Goal: Task Accomplishment & Management: Complete application form

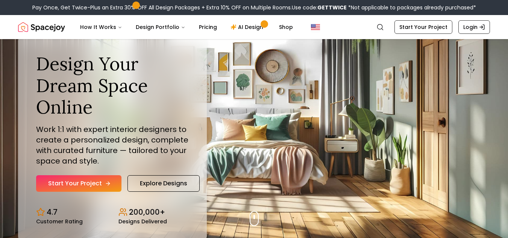
click at [104, 179] on link "Start Your Project" at bounding box center [78, 183] width 85 height 17
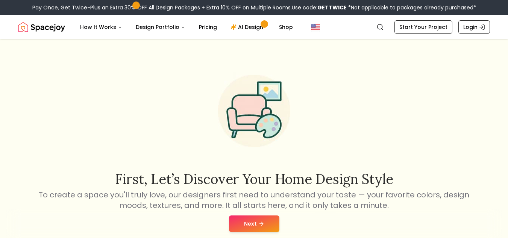
click at [244, 216] on button "Next" at bounding box center [254, 223] width 50 height 17
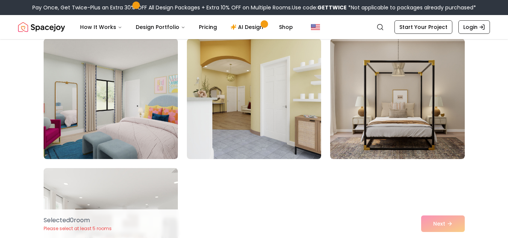
scroll to position [329, 0]
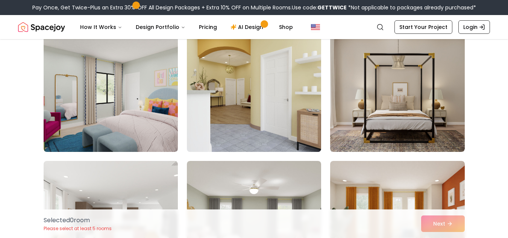
click at [267, 123] on img at bounding box center [253, 92] width 141 height 126
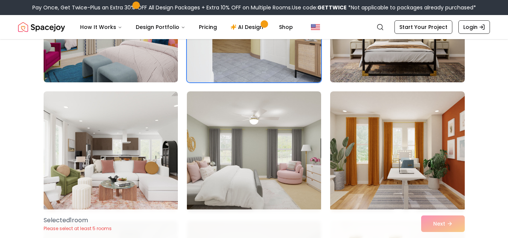
scroll to position [399, 0]
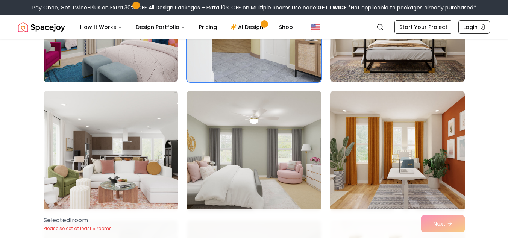
click at [148, 161] on img at bounding box center [110, 151] width 141 height 126
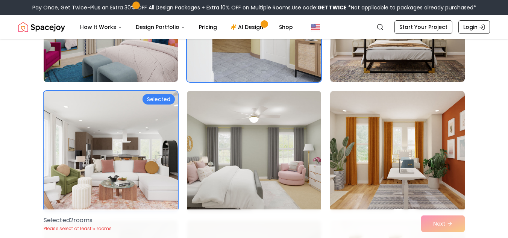
click at [232, 132] on img at bounding box center [253, 151] width 141 height 126
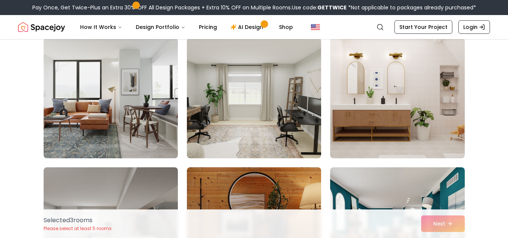
scroll to position [582, 0]
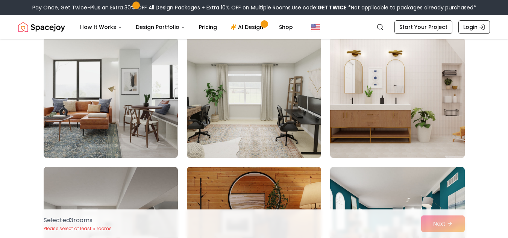
click at [367, 108] on img at bounding box center [397, 98] width 141 height 126
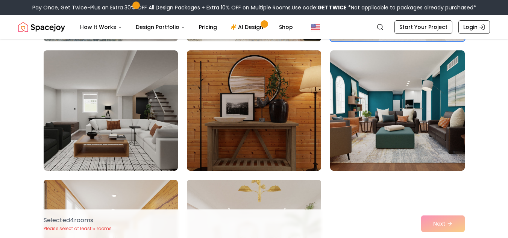
scroll to position [706, 0]
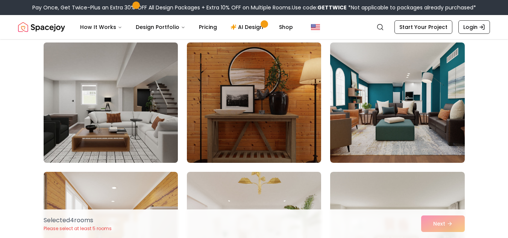
click at [163, 107] on img at bounding box center [110, 102] width 141 height 126
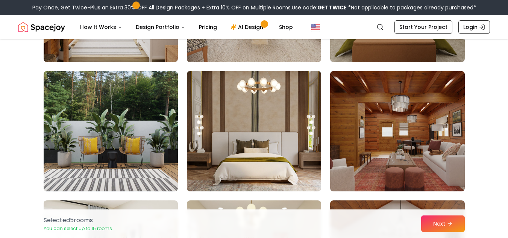
scroll to position [937, 0]
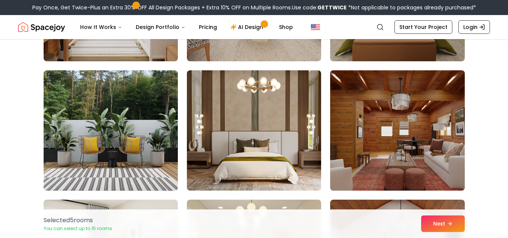
click at [366, 123] on img at bounding box center [397, 130] width 141 height 126
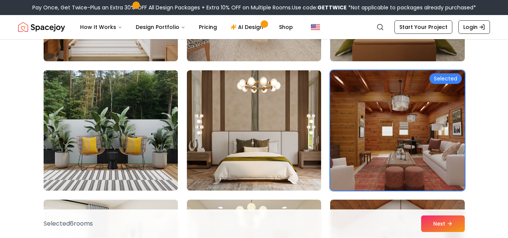
click at [117, 149] on img at bounding box center [110, 130] width 141 height 126
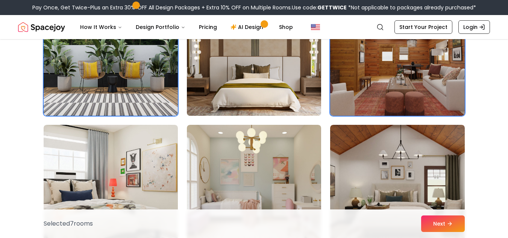
scroll to position [1020, 0]
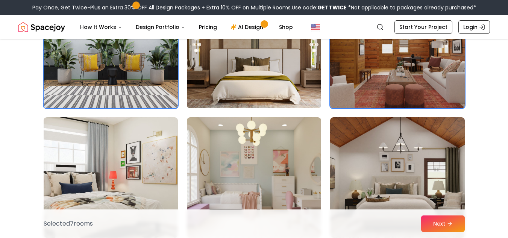
click at [228, 85] on img at bounding box center [253, 48] width 141 height 126
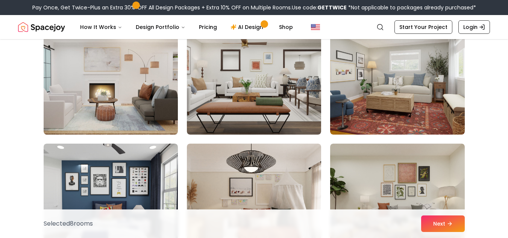
scroll to position [1382, 0]
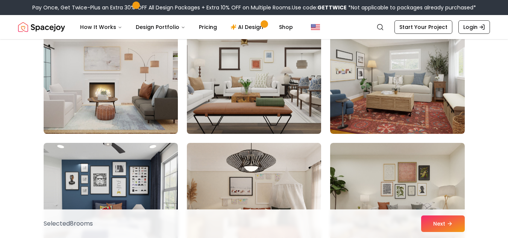
click at [258, 109] on img at bounding box center [253, 74] width 141 height 126
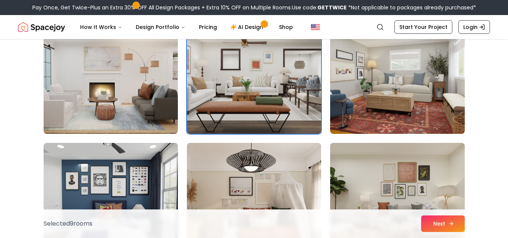
click at [441, 223] on button "Next" at bounding box center [443, 223] width 44 height 17
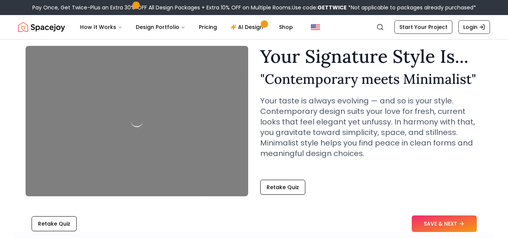
scroll to position [26, 0]
click at [452, 217] on button "SAVE & NEXT" at bounding box center [444, 223] width 65 height 17
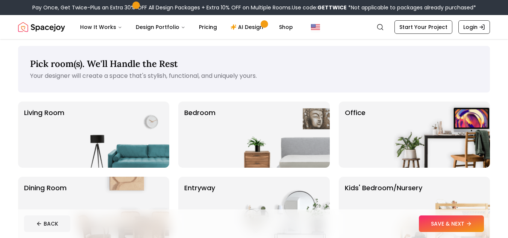
scroll to position [2, 0]
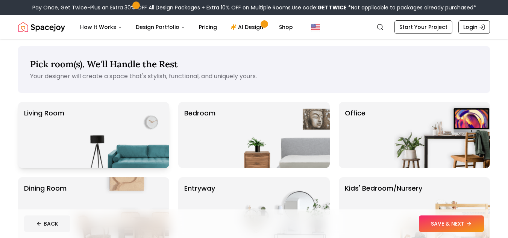
click at [142, 125] on img at bounding box center [121, 135] width 96 height 66
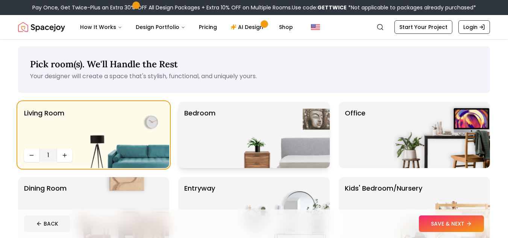
click at [198, 127] on p "Bedroom" at bounding box center [199, 135] width 31 height 54
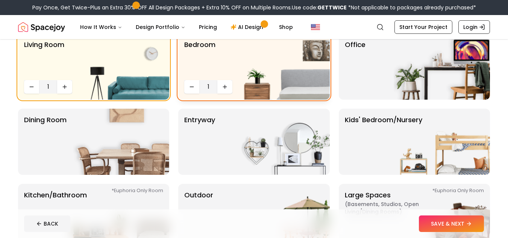
scroll to position [72, 0]
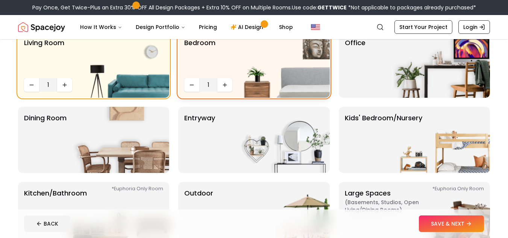
click at [241, 128] on img at bounding box center [281, 140] width 96 height 66
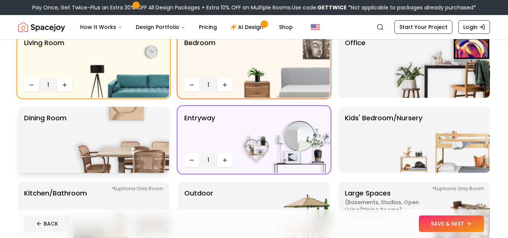
click at [149, 134] on img at bounding box center [121, 140] width 96 height 66
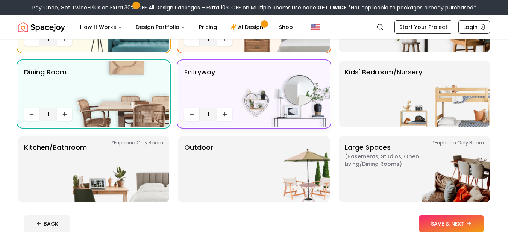
scroll to position [119, 0]
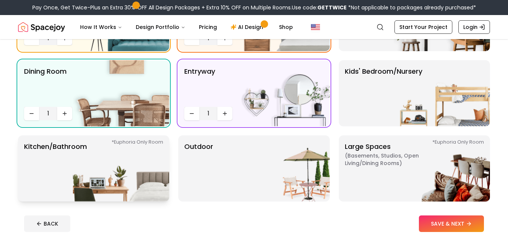
click at [135, 176] on img at bounding box center [121, 168] width 96 height 66
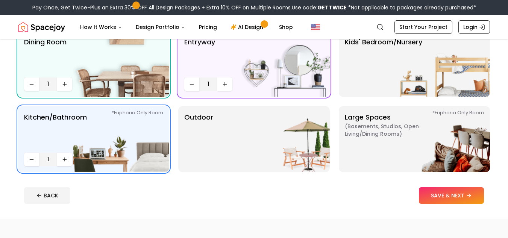
scroll to position [149, 0]
click at [434, 194] on button "SAVE & NEXT" at bounding box center [451, 195] width 65 height 17
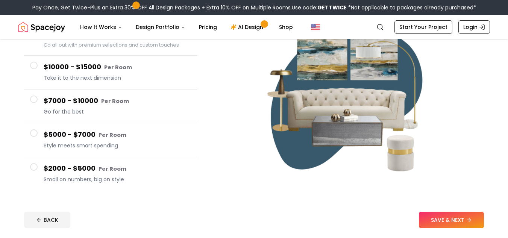
scroll to position [97, 0]
click at [447, 217] on button "SAVE & NEXT" at bounding box center [451, 219] width 65 height 17
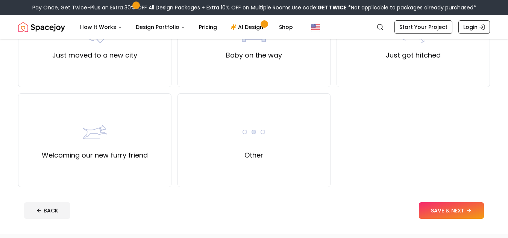
scroll to position [311, 0]
click at [262, 136] on img at bounding box center [254, 132] width 24 height 24
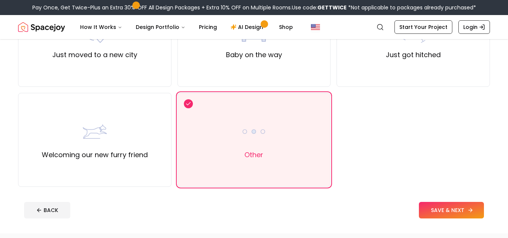
click at [435, 211] on button "SAVE & NEXT" at bounding box center [451, 210] width 65 height 17
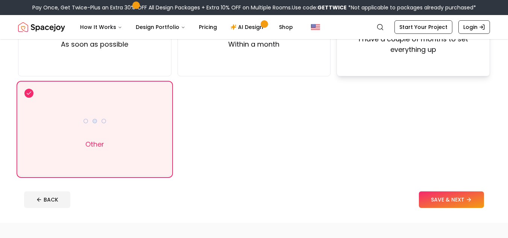
scroll to position [124, 0]
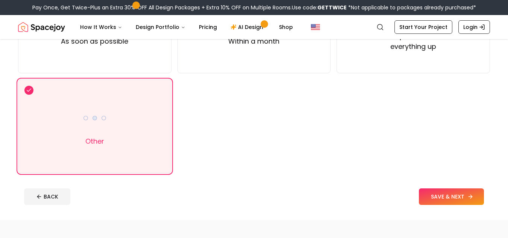
click at [453, 197] on button "SAVE & NEXT" at bounding box center [451, 196] width 65 height 17
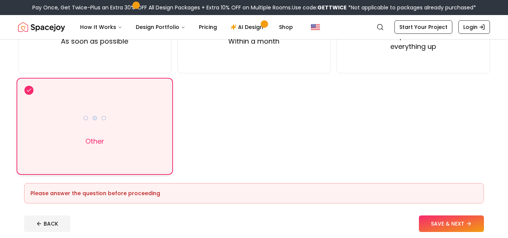
click at [169, 143] on div "Other" at bounding box center [94, 126] width 153 height 94
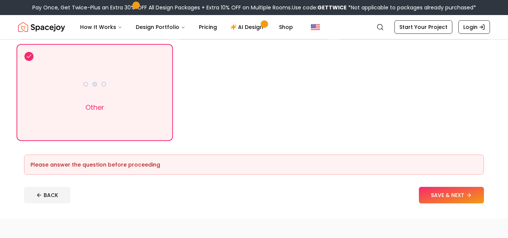
scroll to position [157, 0]
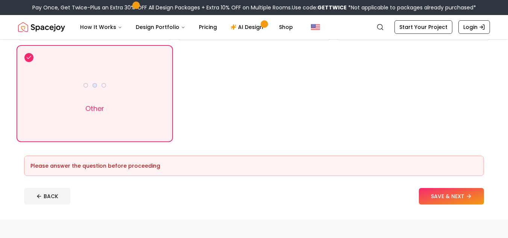
click at [137, 105] on div "Other" at bounding box center [94, 94] width 153 height 94
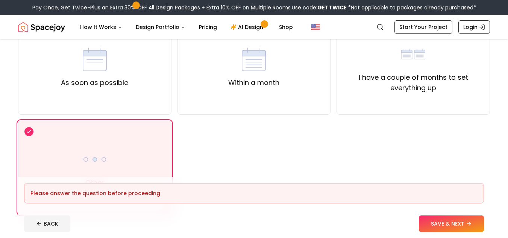
scroll to position [83, 0]
click at [332, 96] on div "As soon as possible Within a month I have a couple of months to set everything …" at bounding box center [254, 118] width 472 height 194
click at [340, 97] on div "I have a couple of months to set everything up" at bounding box center [413, 68] width 153 height 94
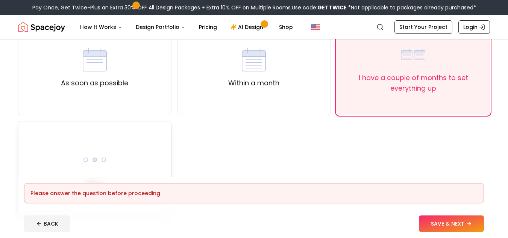
click at [108, 134] on div "Other" at bounding box center [94, 168] width 153 height 94
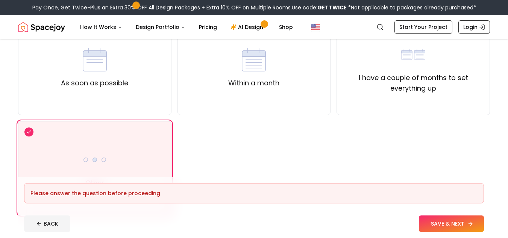
click at [463, 223] on button "SAVE & NEXT" at bounding box center [451, 223] width 65 height 17
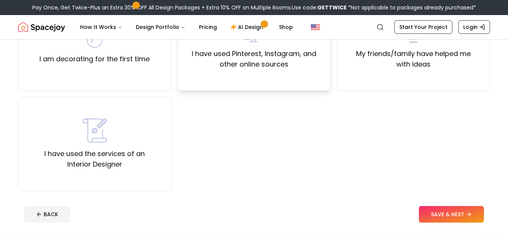
scroll to position [108, 0]
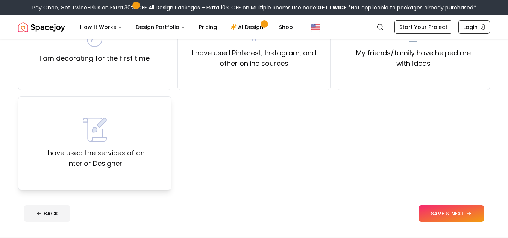
click at [149, 147] on div "I have used the services of an Interior Designer" at bounding box center [94, 143] width 141 height 51
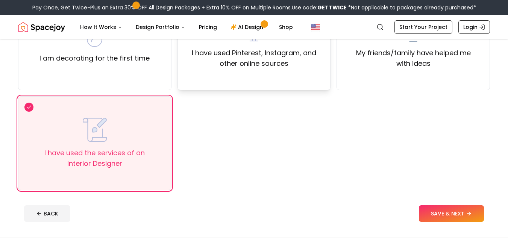
click at [270, 68] on label "I have used Pinterest, Instagram, and other online sources" at bounding box center [254, 58] width 141 height 21
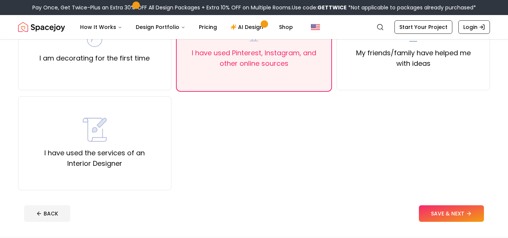
drag, startPoint x: 150, startPoint y: 136, endPoint x: 311, endPoint y: 119, distance: 161.5
click at [311, 119] on div "I am decorating for the first time I have used Pinterest, Instagram, and other …" at bounding box center [254, 93] width 472 height 194
click at [136, 146] on div "I have used the services of an Interior Designer" at bounding box center [94, 143] width 141 height 51
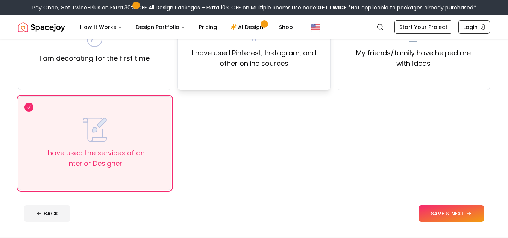
click at [235, 88] on div "I have used Pinterest, Instagram, and other online sources" at bounding box center [253, 43] width 153 height 94
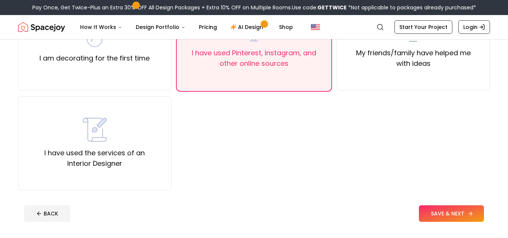
click at [440, 211] on button "SAVE & NEXT" at bounding box center [451, 213] width 65 height 17
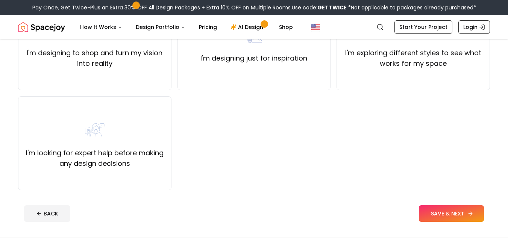
scroll to position [8, 0]
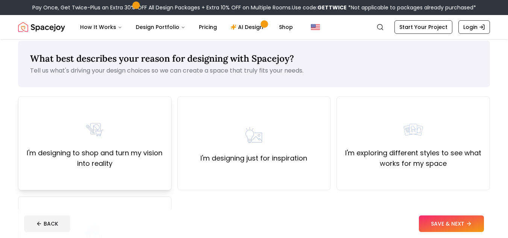
click at [130, 146] on div "I'm designing to shop and turn my vision into reality" at bounding box center [94, 143] width 141 height 51
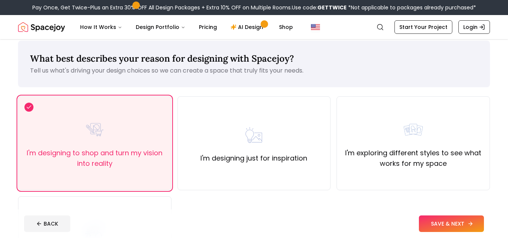
click at [454, 226] on button "SAVE & NEXT" at bounding box center [451, 223] width 65 height 17
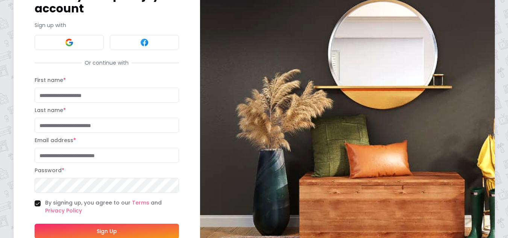
scroll to position [69, 0]
